Goal: Task Accomplishment & Management: Use online tool/utility

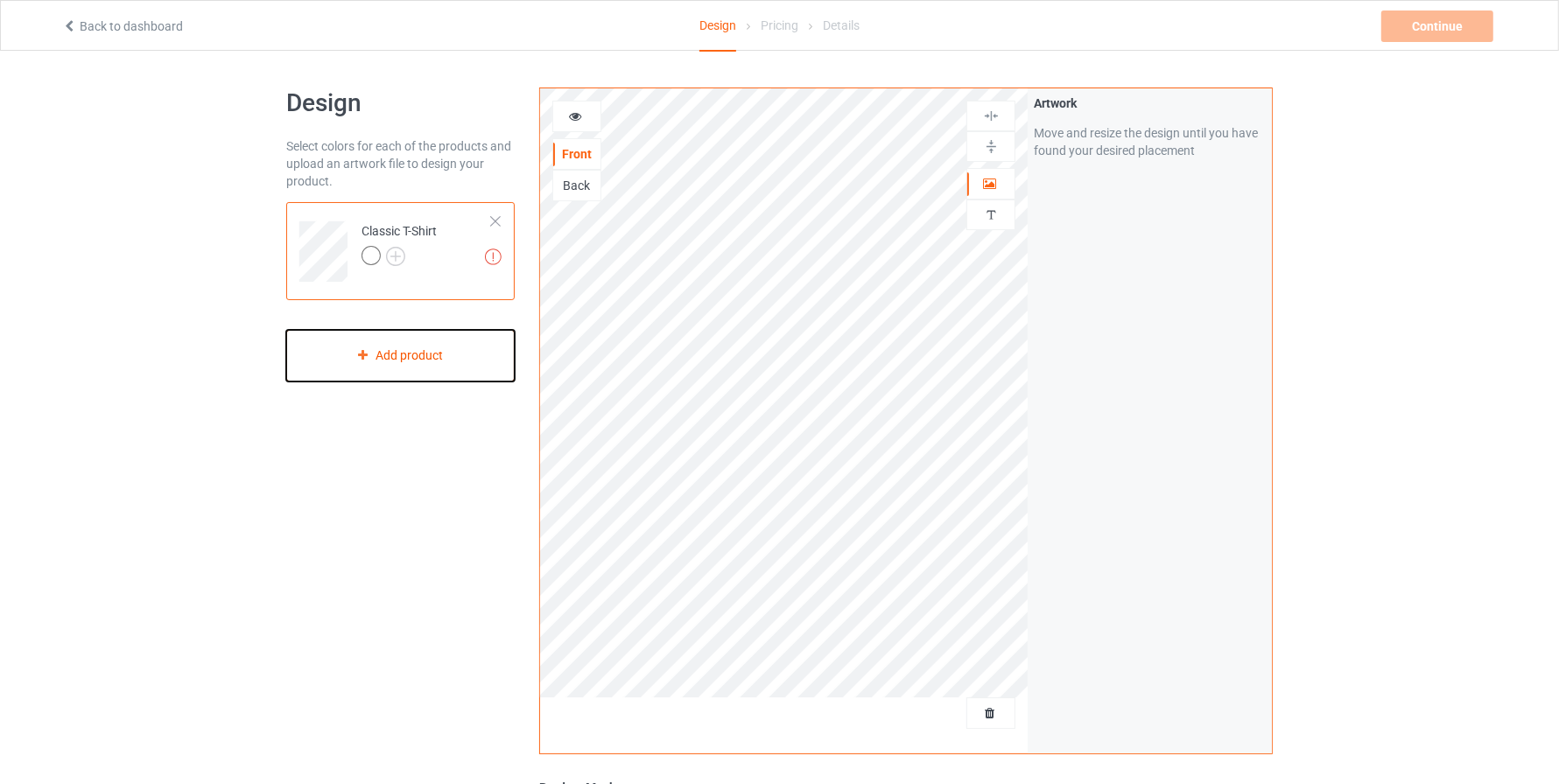
click at [393, 354] on div "Add product" at bounding box center [399, 355] width 228 height 52
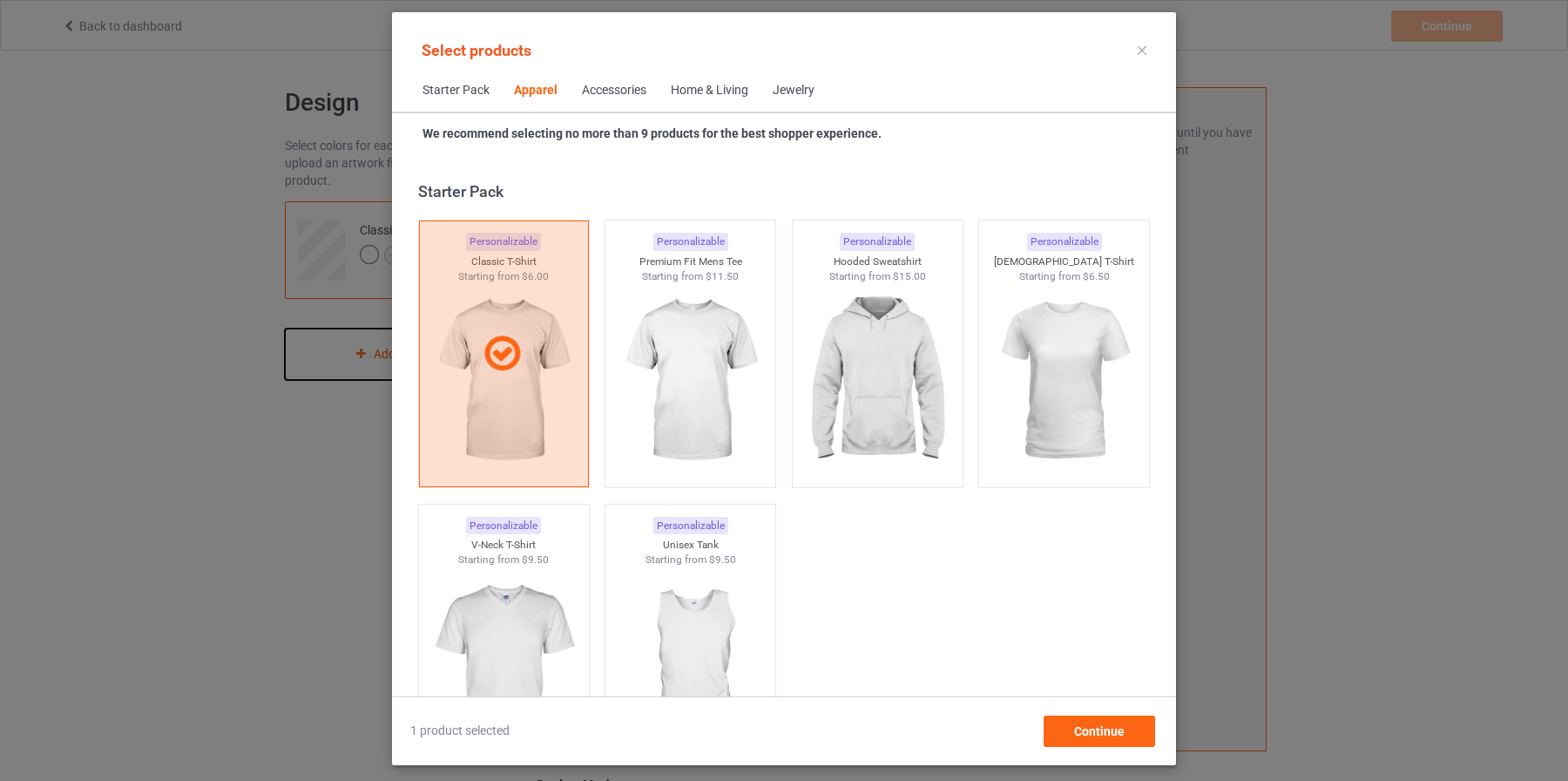
scroll to position [649, 0]
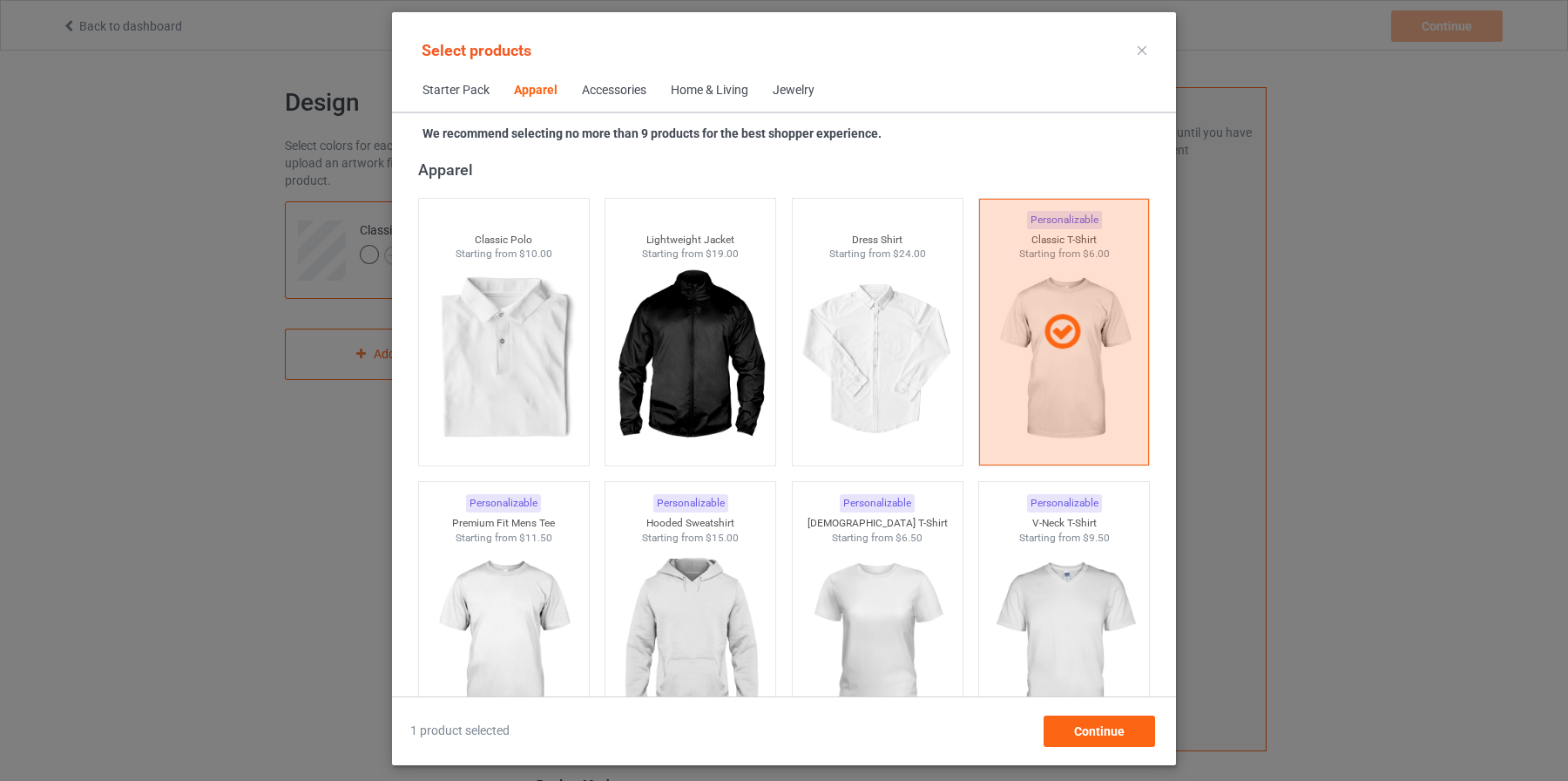
click at [795, 88] on div "Jewelry" at bounding box center [794, 91] width 42 height 18
click at [800, 92] on div "Jewelry" at bounding box center [794, 91] width 42 height 18
click at [452, 90] on span "Starter Pack" at bounding box center [456, 90] width 91 height 42
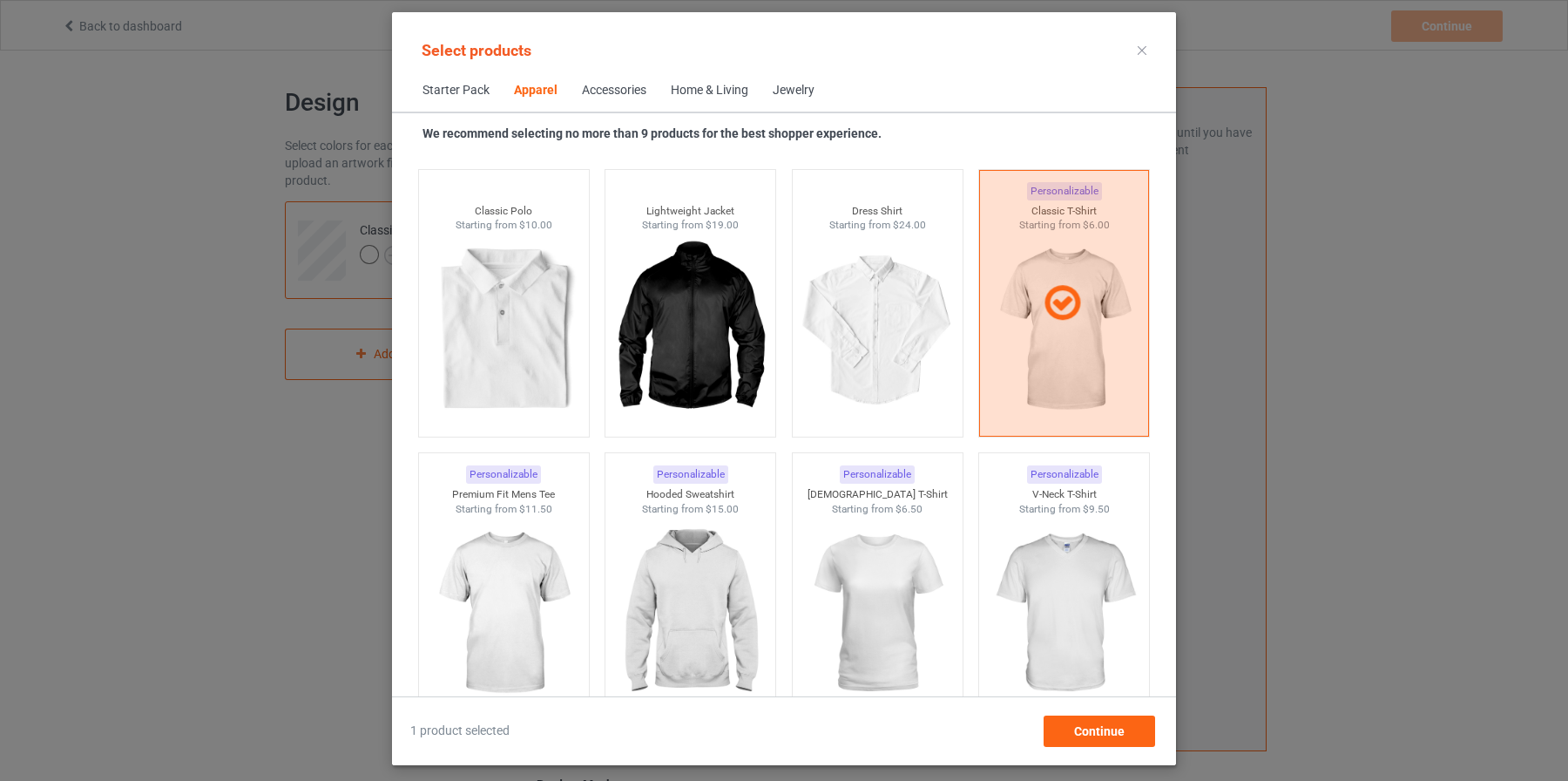
scroll to position [660, 0]
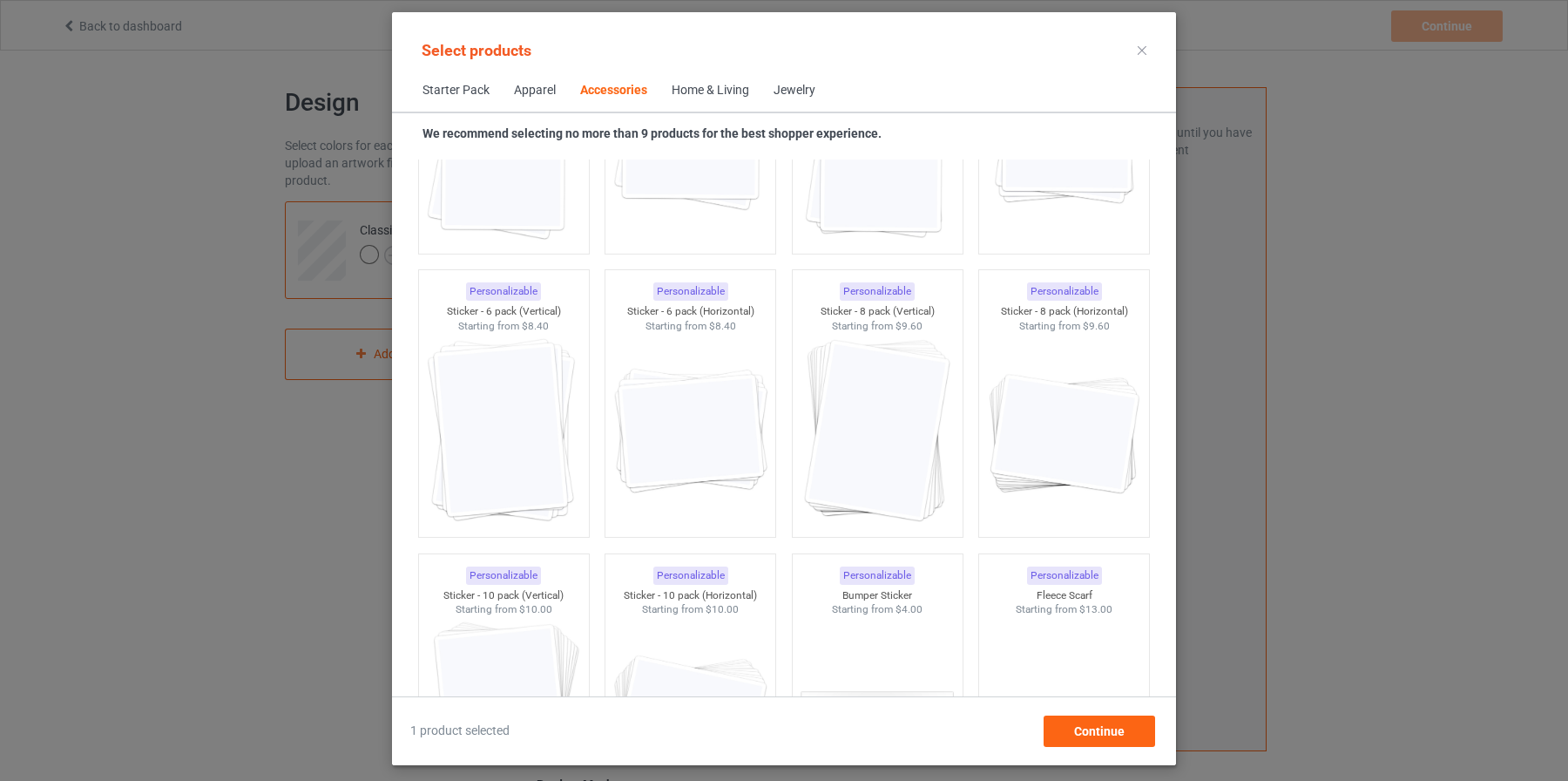
scroll to position [6317, 0]
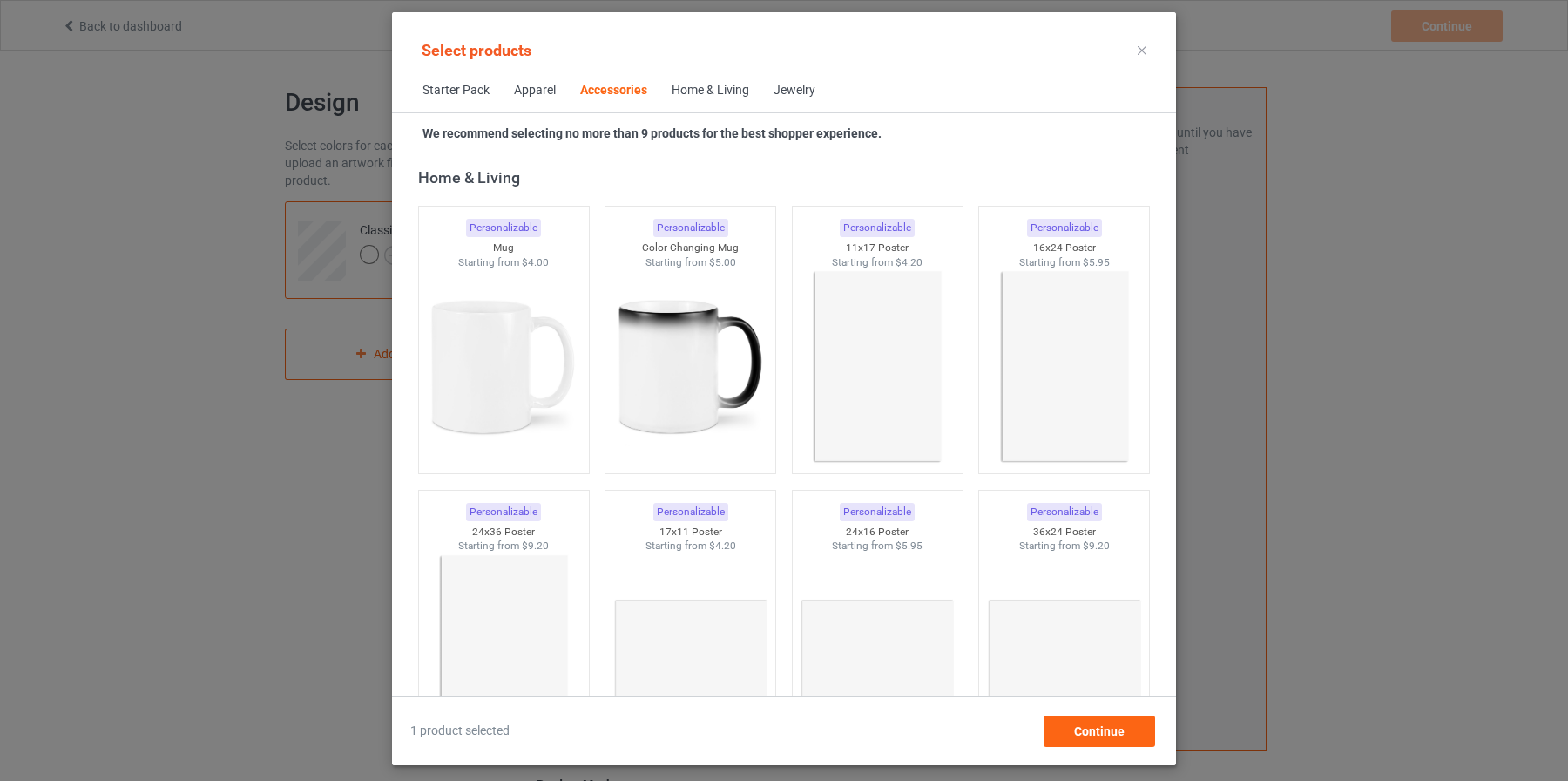
scroll to position [7852, 0]
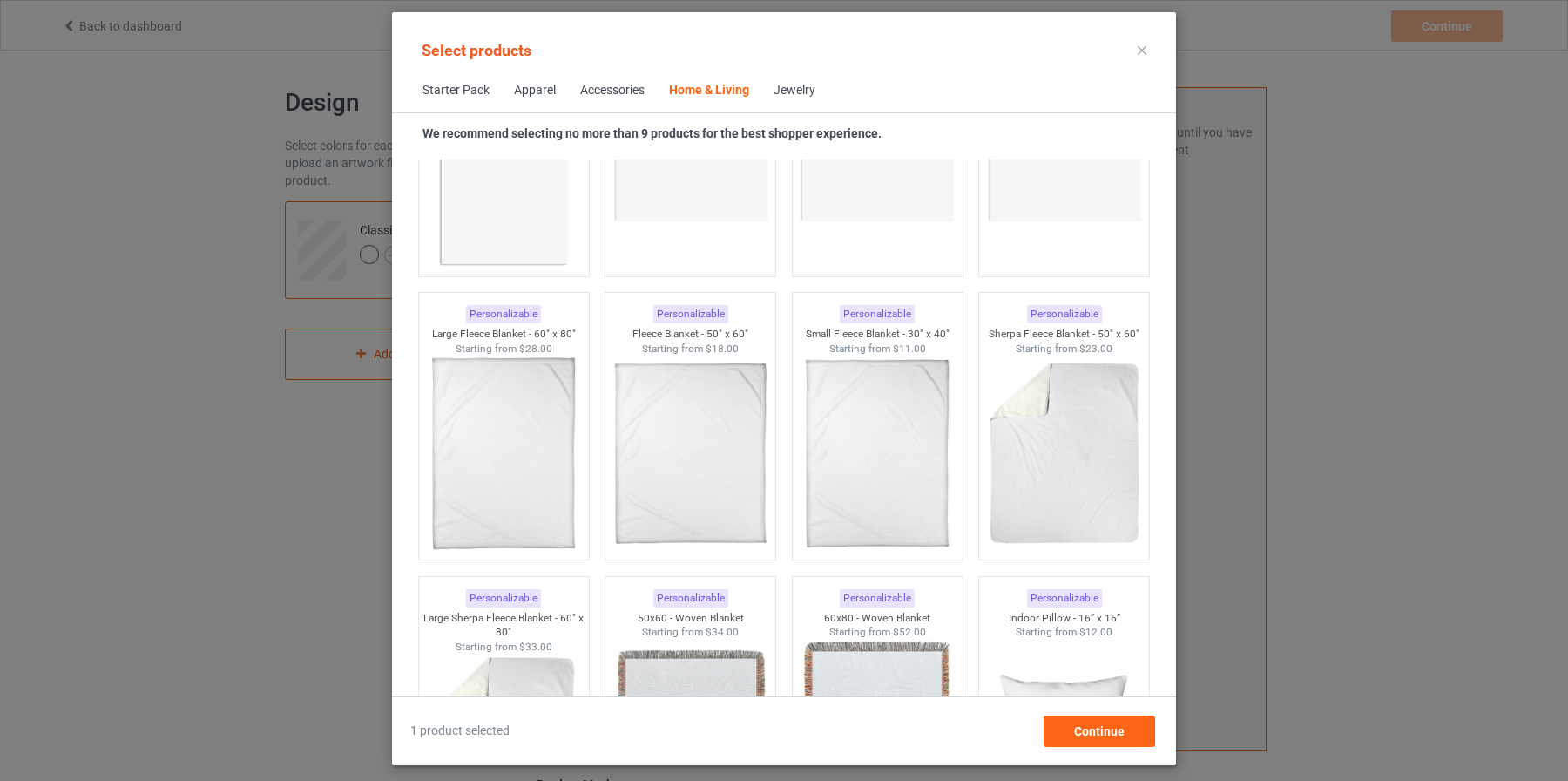
scroll to position [8329, 0]
click at [784, 279] on div "Personalizable 24x16 Poster Starting from $5.95" at bounding box center [877, 145] width 187 height 284
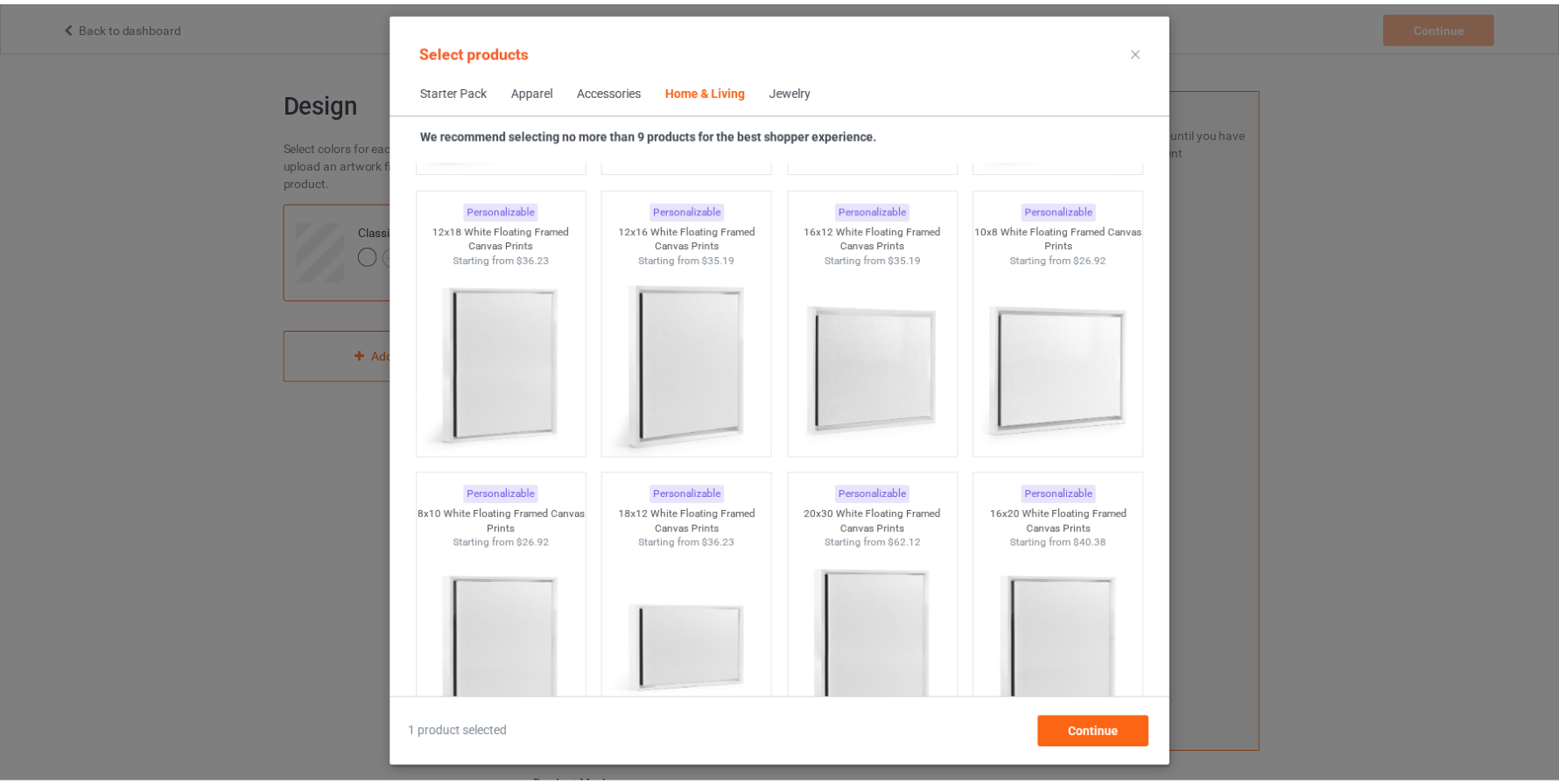
scroll to position [17310, 0]
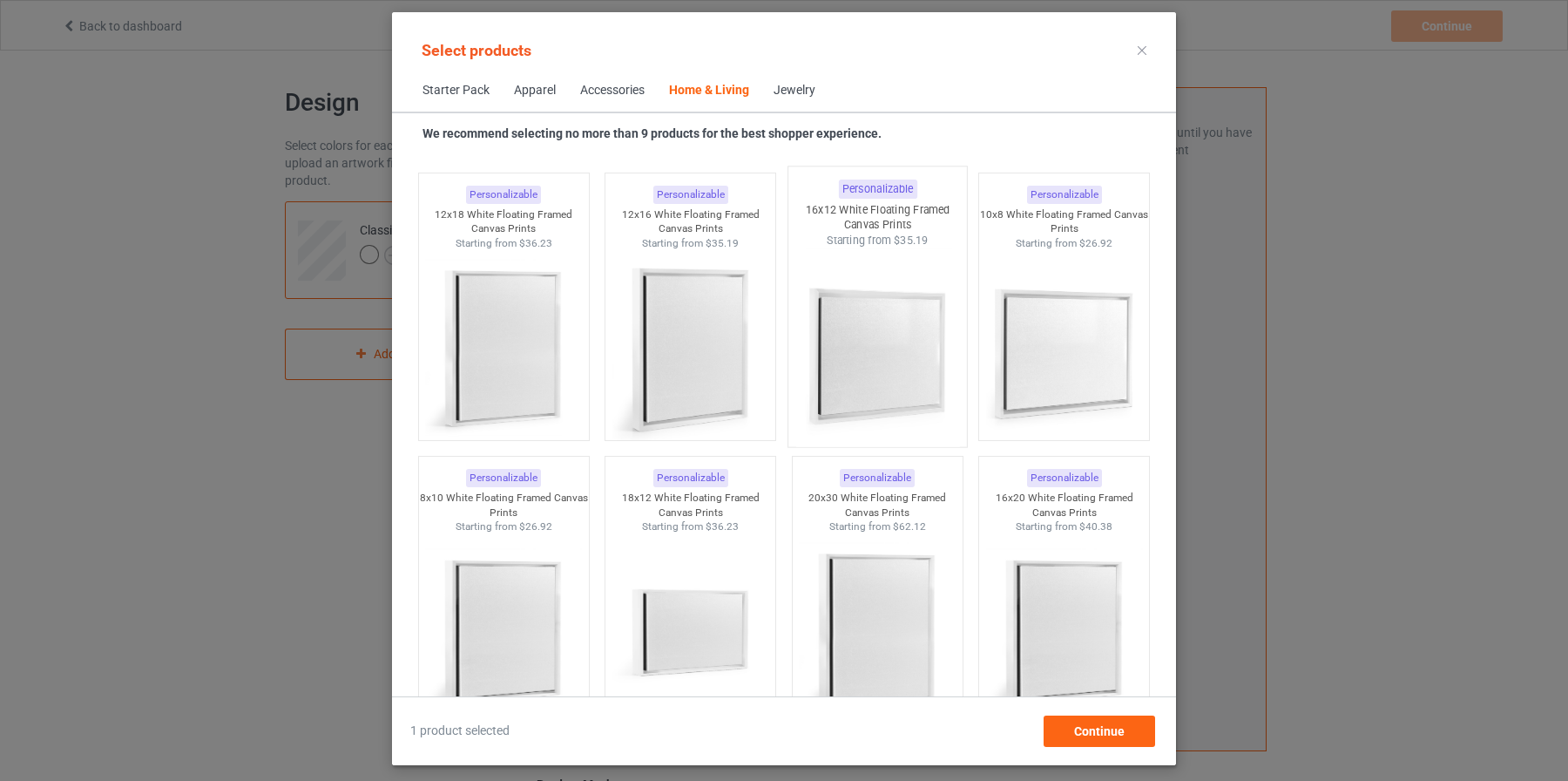
click at [857, 294] on img at bounding box center [877, 350] width 164 height 205
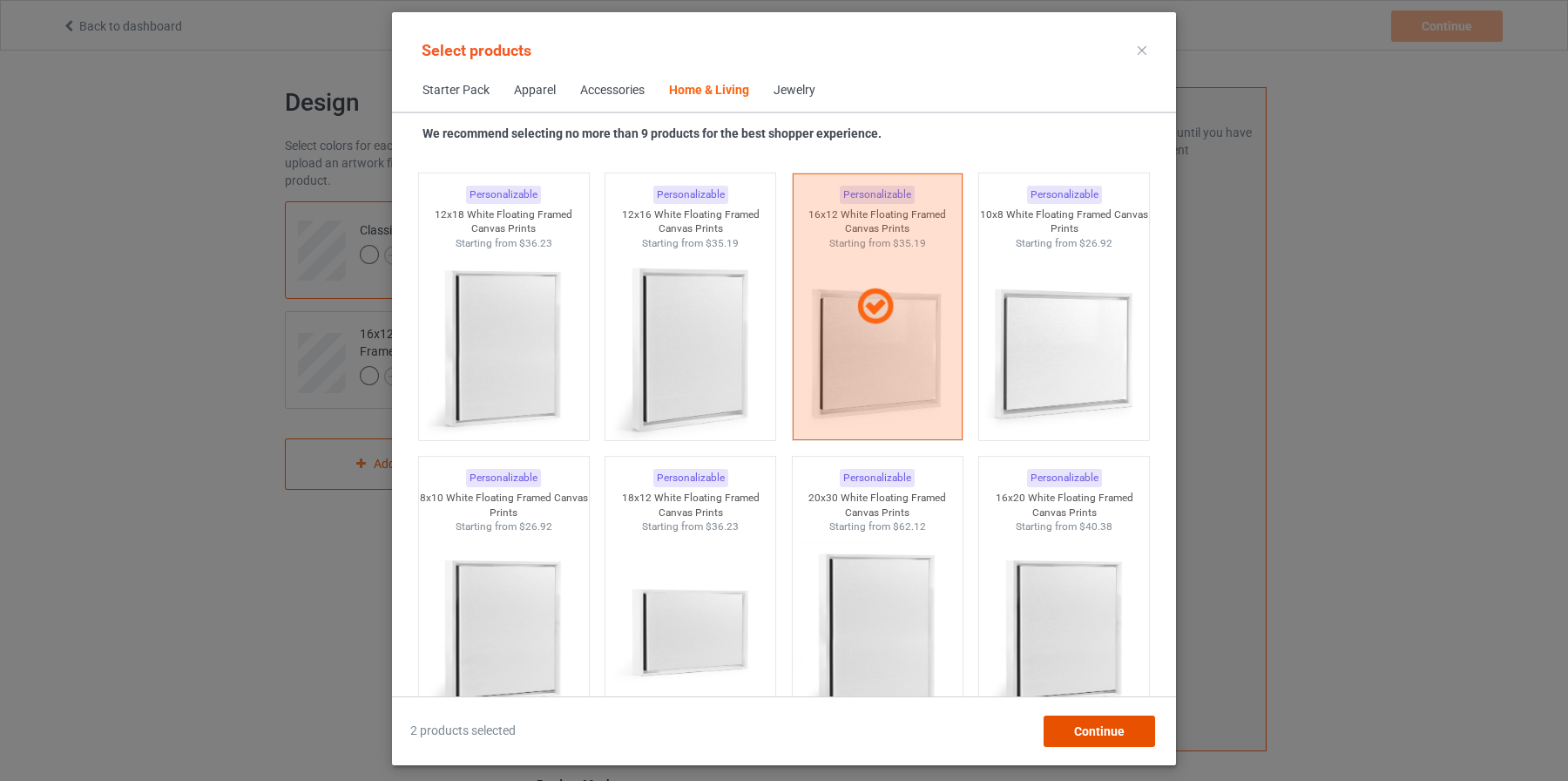
click at [1118, 718] on div "Continue" at bounding box center [1099, 731] width 112 height 32
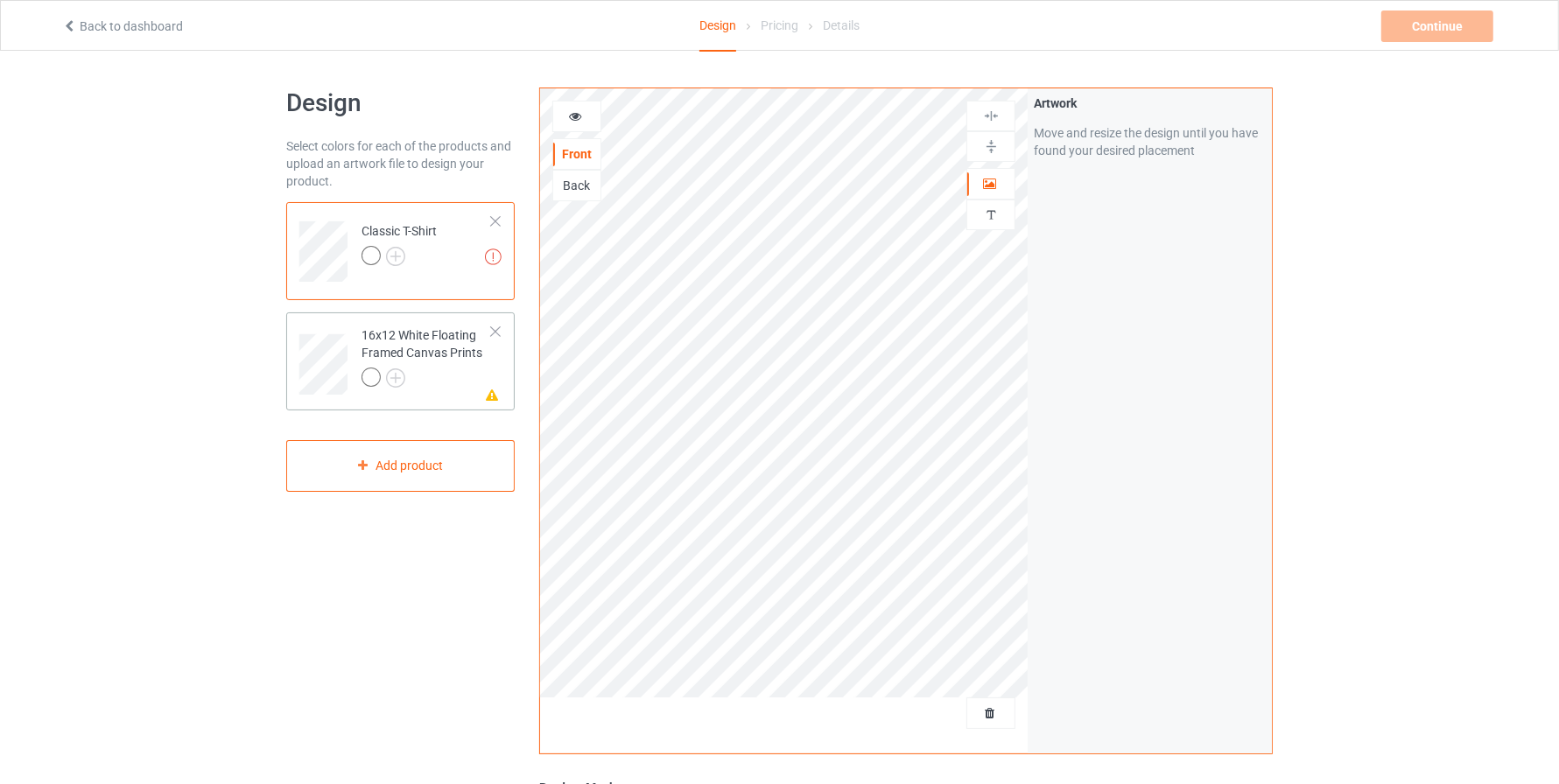
click at [409, 340] on div "16x12 White Floating Framed Canvas Prints" at bounding box center [426, 356] width 130 height 60
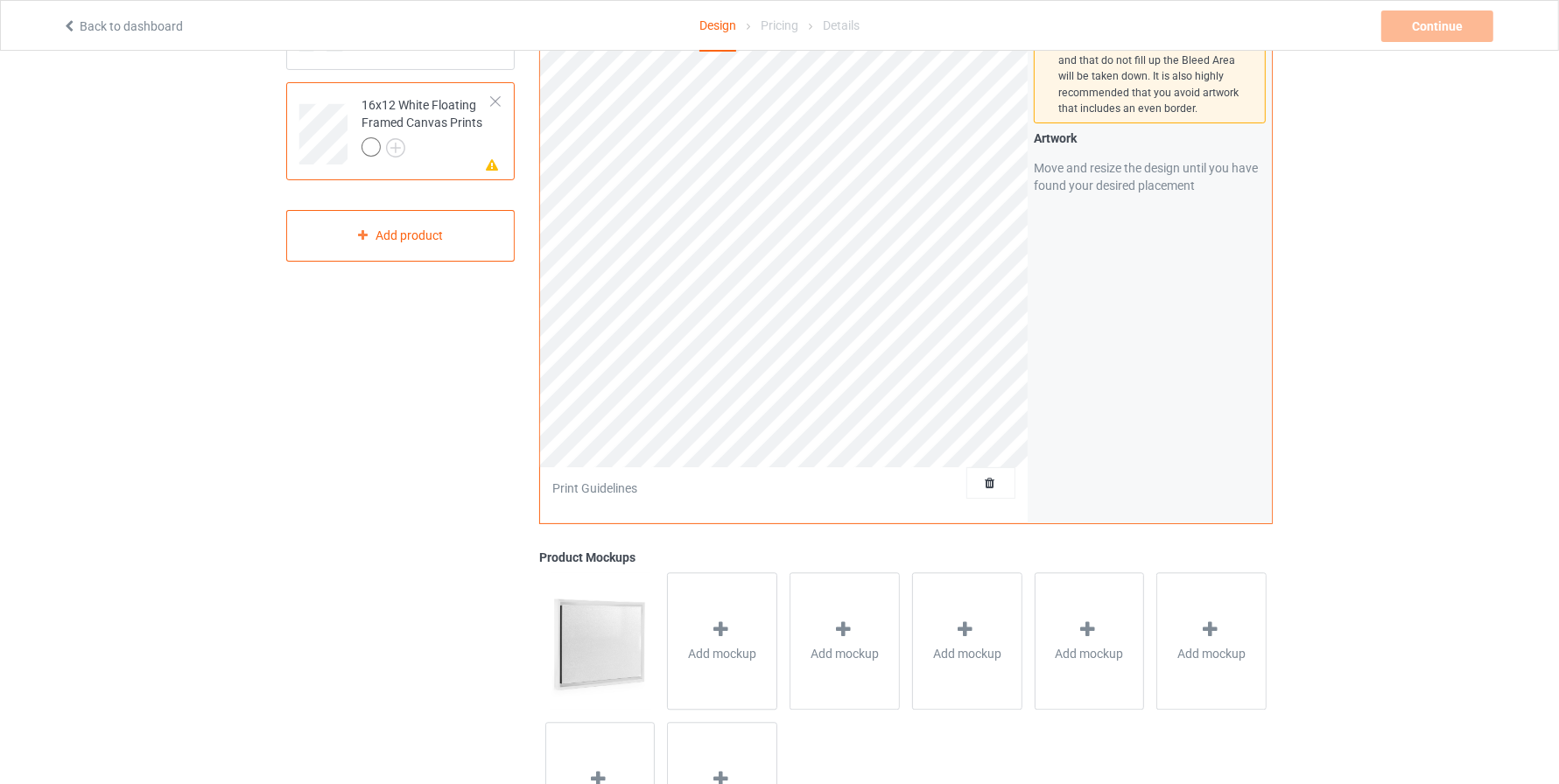
scroll to position [233, 0]
click at [725, 655] on span "Add mockup" at bounding box center [722, 651] width 69 height 18
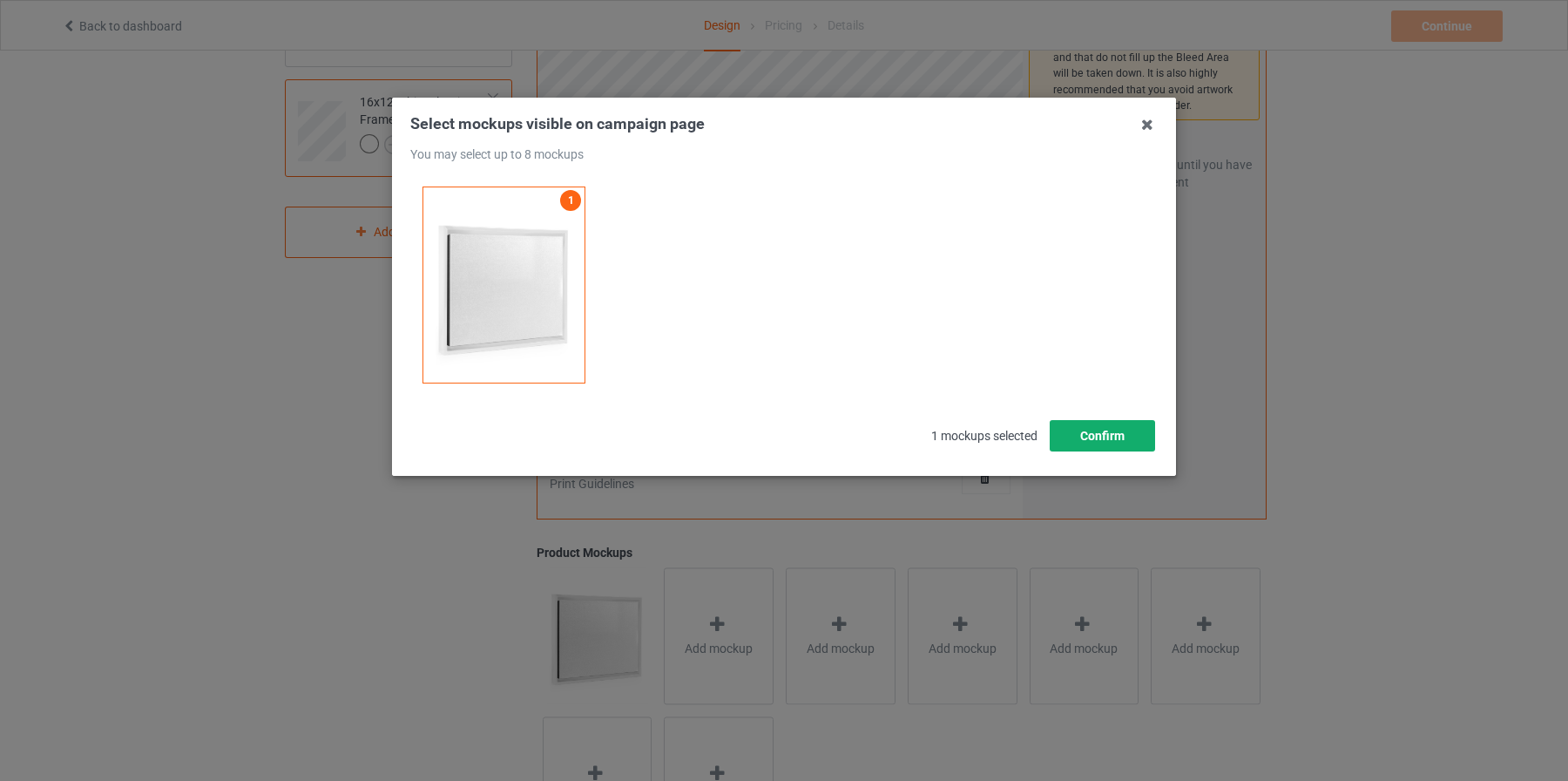
click at [1096, 435] on button "Confirm" at bounding box center [1102, 436] width 105 height 32
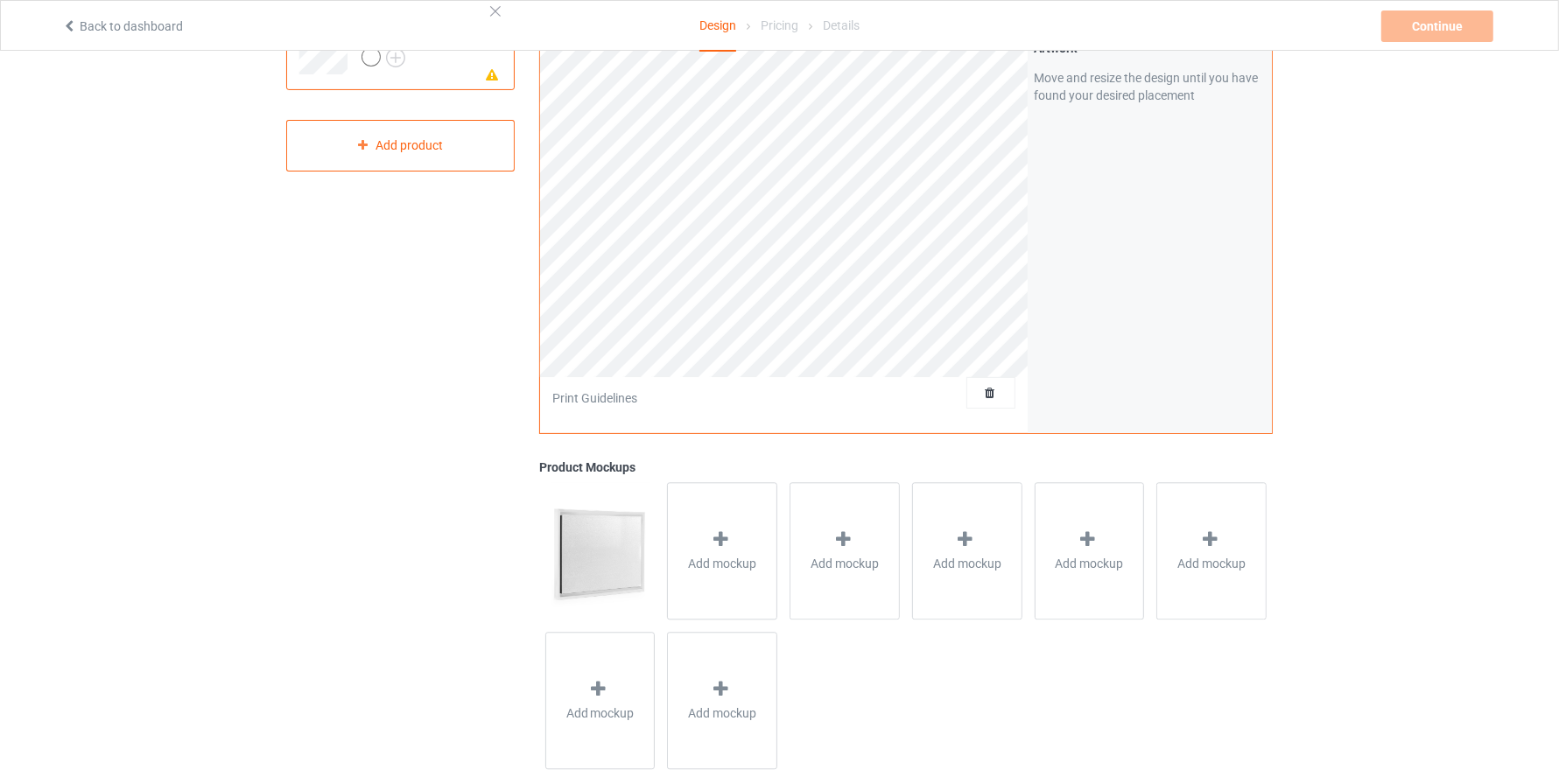
scroll to position [346, 0]
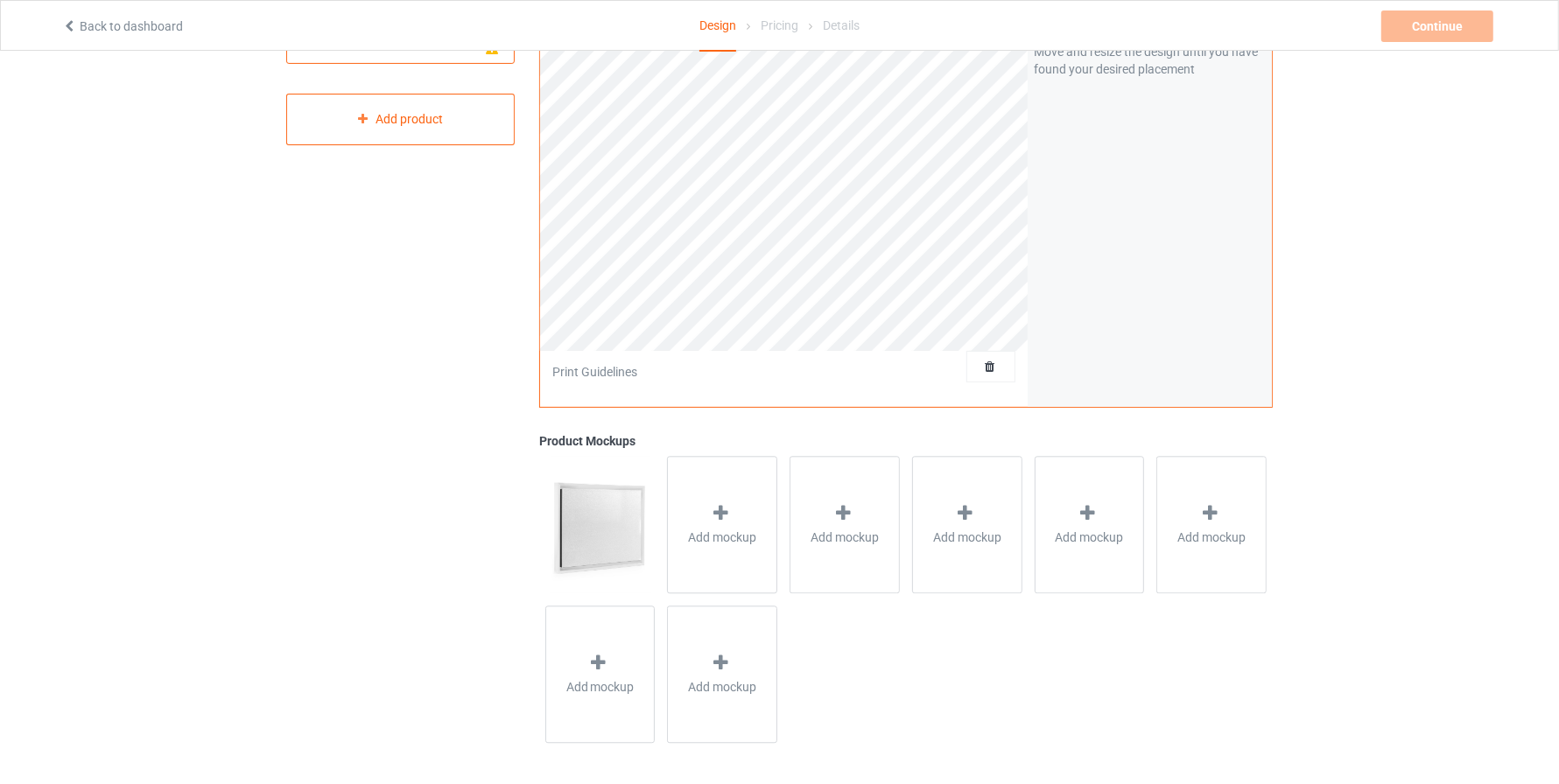
click at [613, 515] on img at bounding box center [600, 523] width 110 height 136
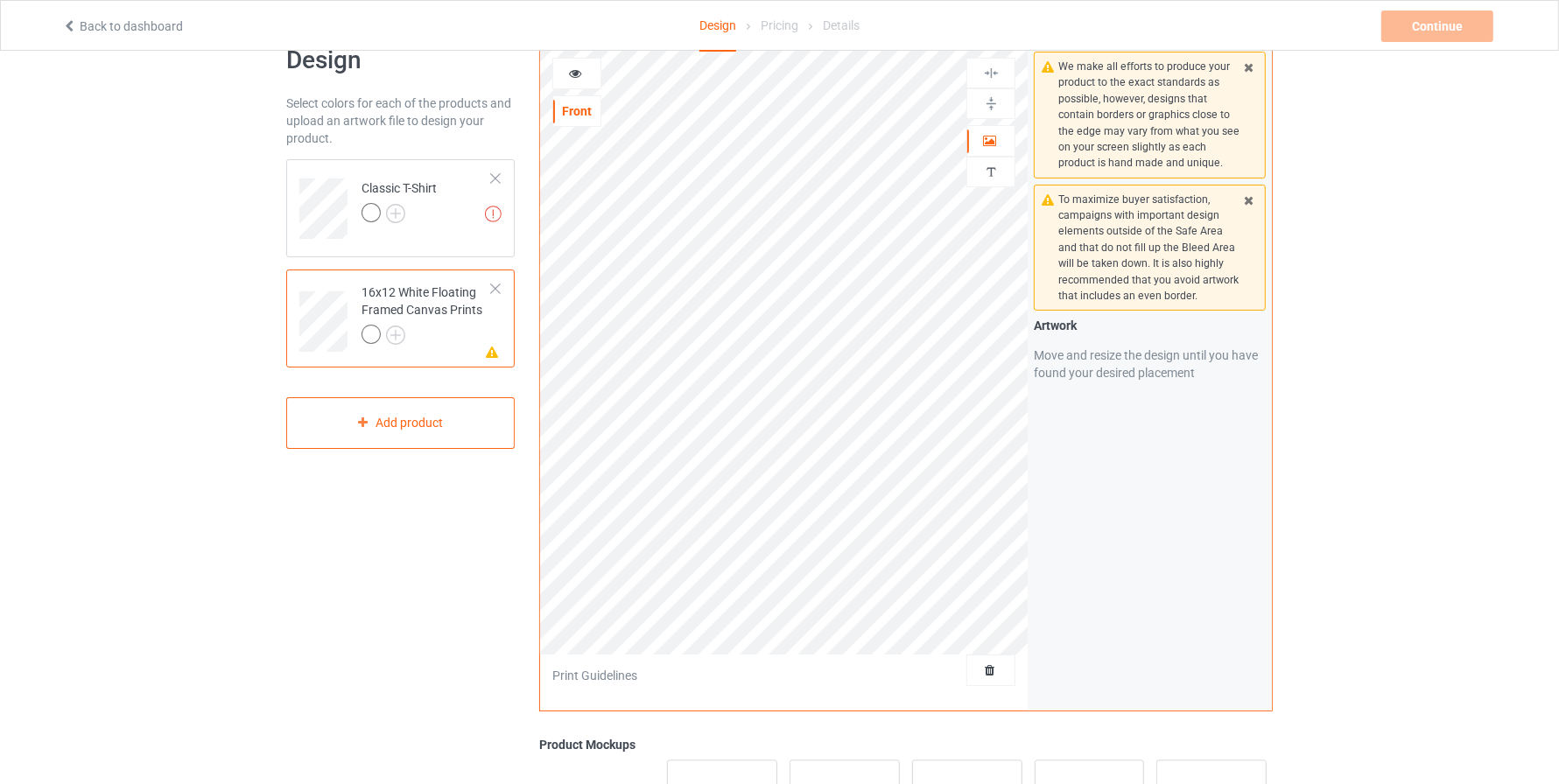
scroll to position [0, 0]
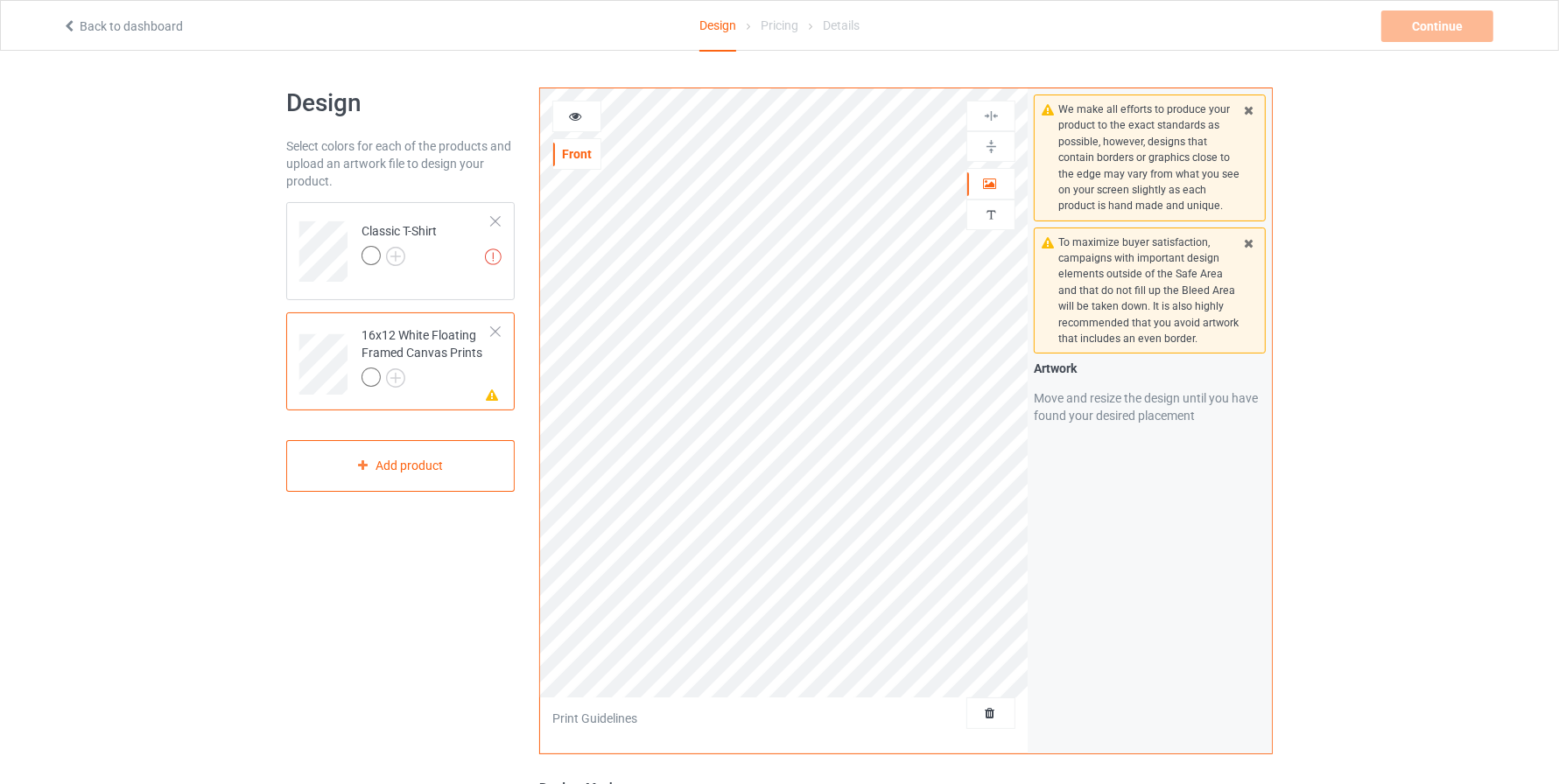
click at [563, 113] on div at bounding box center [576, 116] width 47 height 18
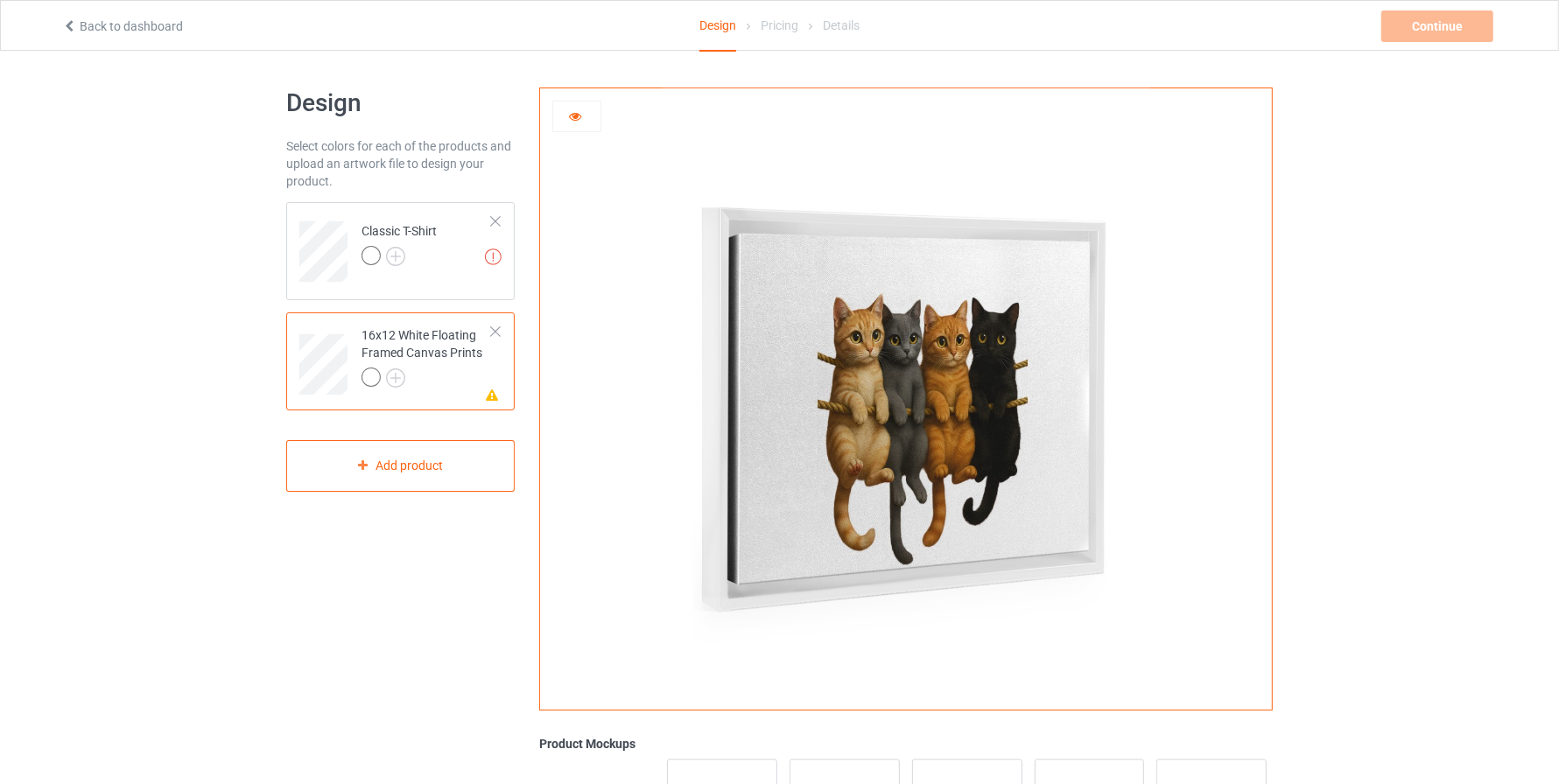
click at [438, 356] on div "16x12 White Floating Framed Canvas Prints" at bounding box center [426, 356] width 130 height 60
click at [85, 32] on link "Back to dashboard" at bounding box center [121, 26] width 120 height 14
